Goal: Transaction & Acquisition: Purchase product/service

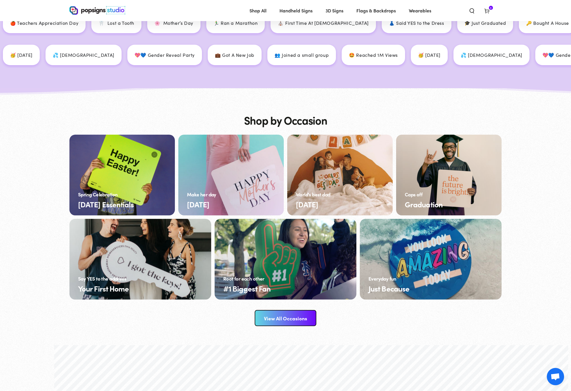
scroll to position [830, 0]
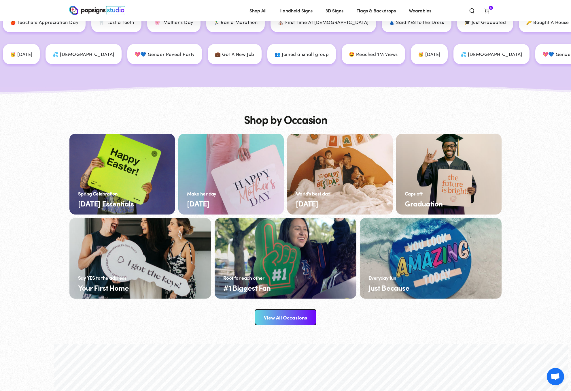
click at [122, 173] on link "[DATE] Essentials" at bounding box center [121, 174] width 105 height 81
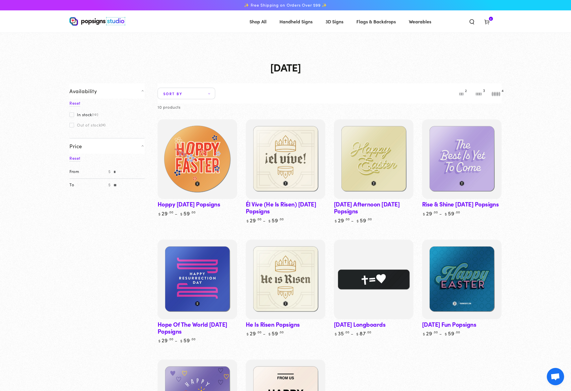
click at [203, 162] on img at bounding box center [197, 159] width 82 height 82
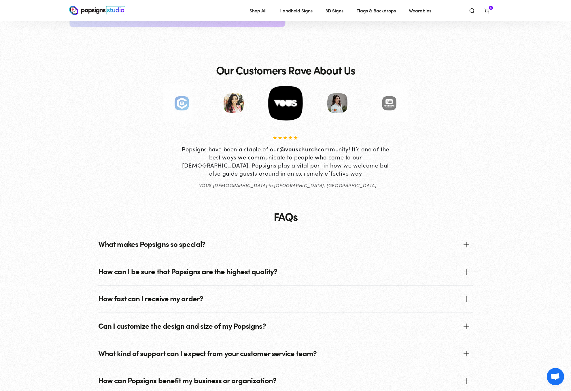
scroll to position [457, 0]
